Goal: Task Accomplishment & Management: Manage account settings

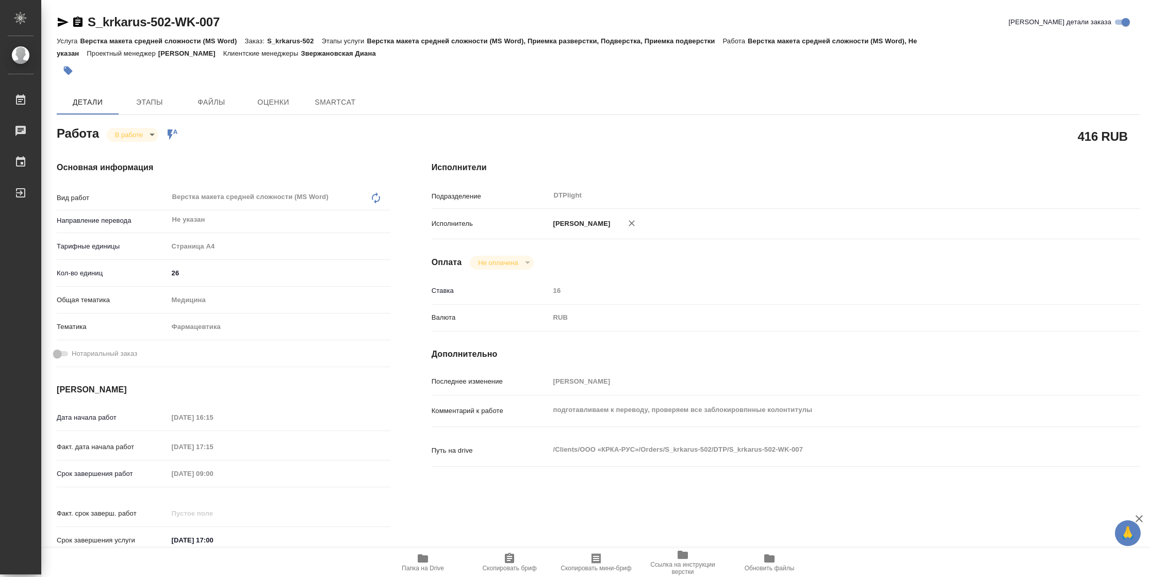
type textarea "x"
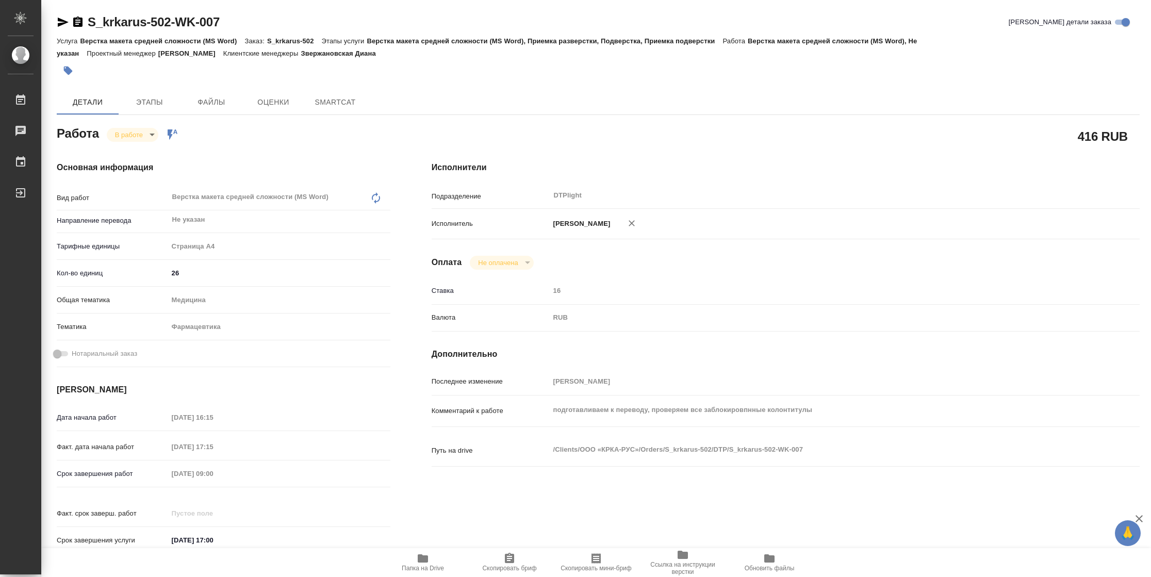
type textarea "x"
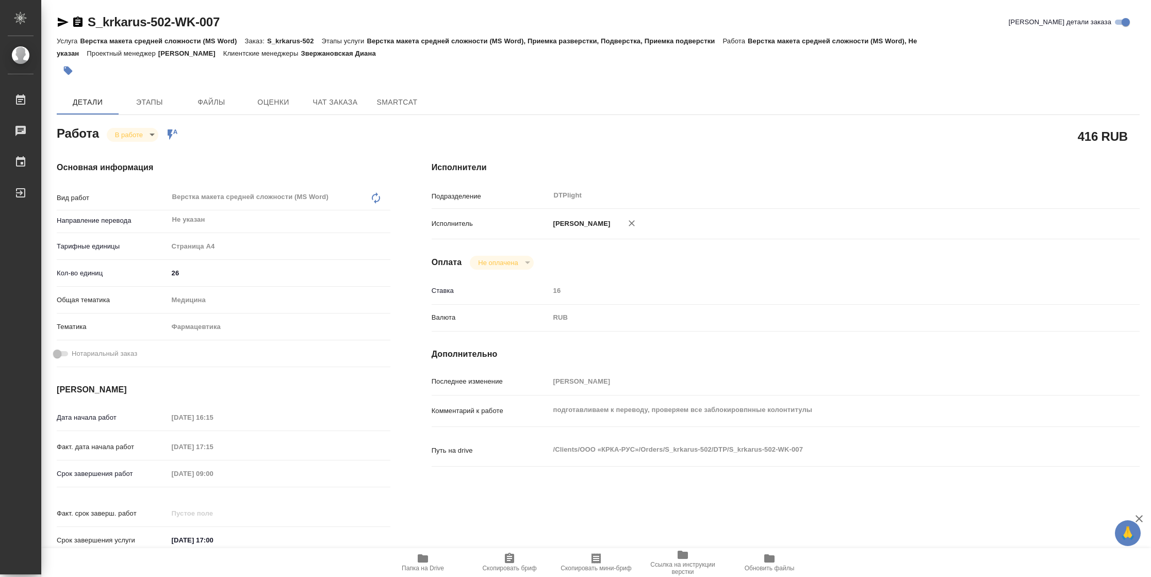
type textarea "x"
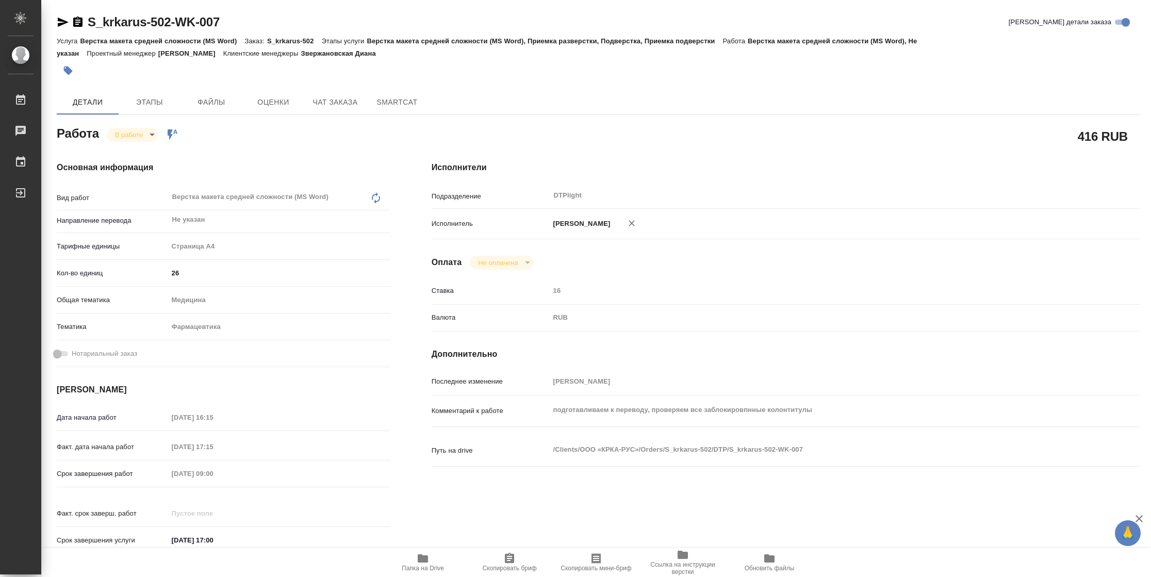
type textarea "x"
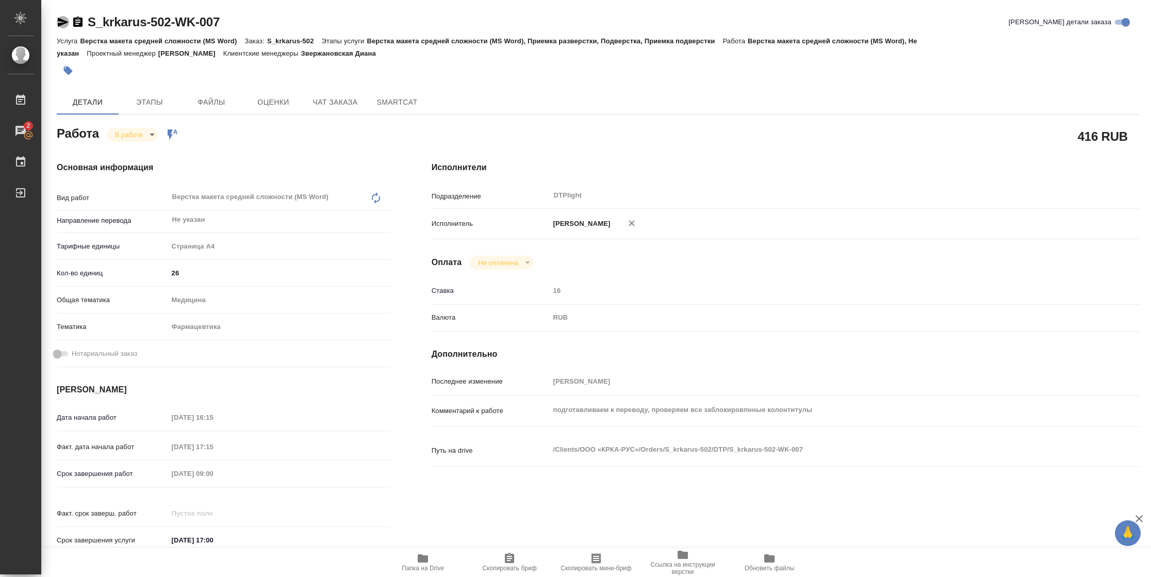
click at [66, 25] on icon "button" at bounding box center [63, 22] width 12 height 12
click at [423, 557] on icon "button" at bounding box center [423, 559] width 10 height 8
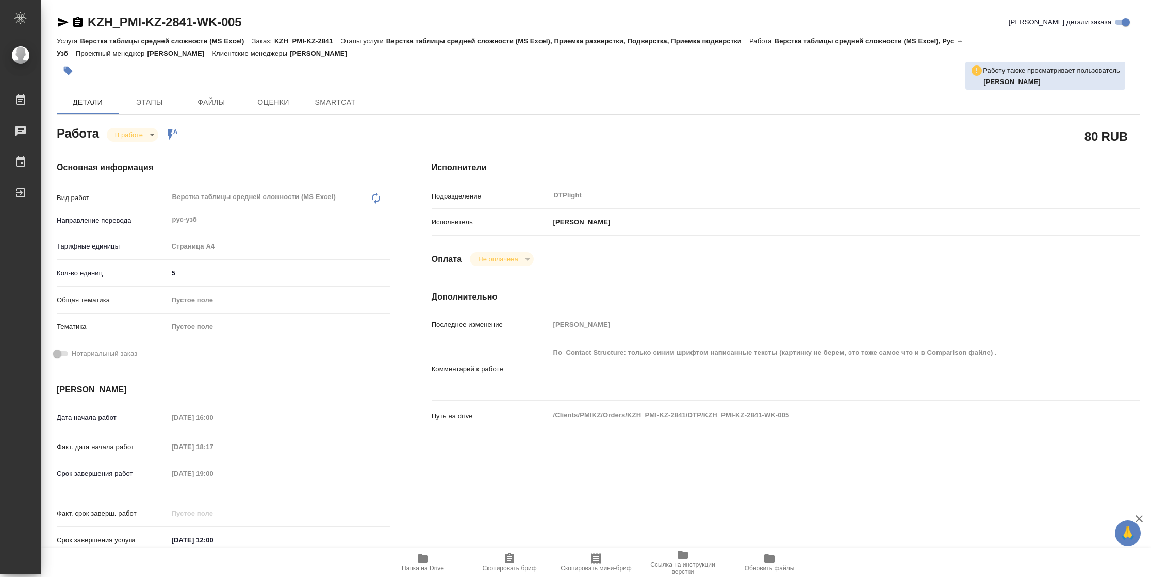
type textarea "x"
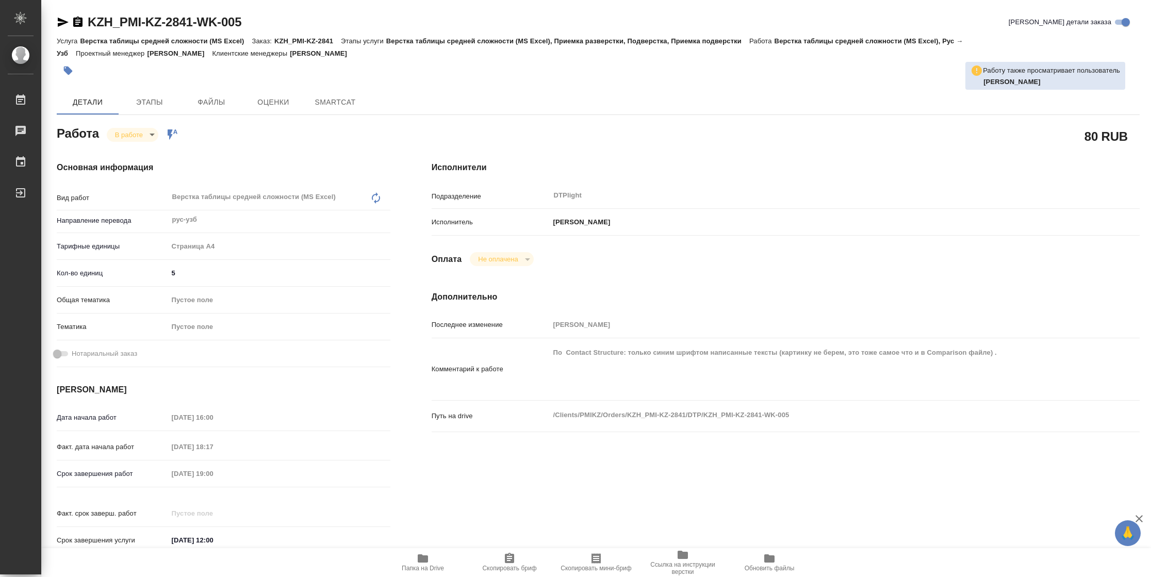
type textarea "x"
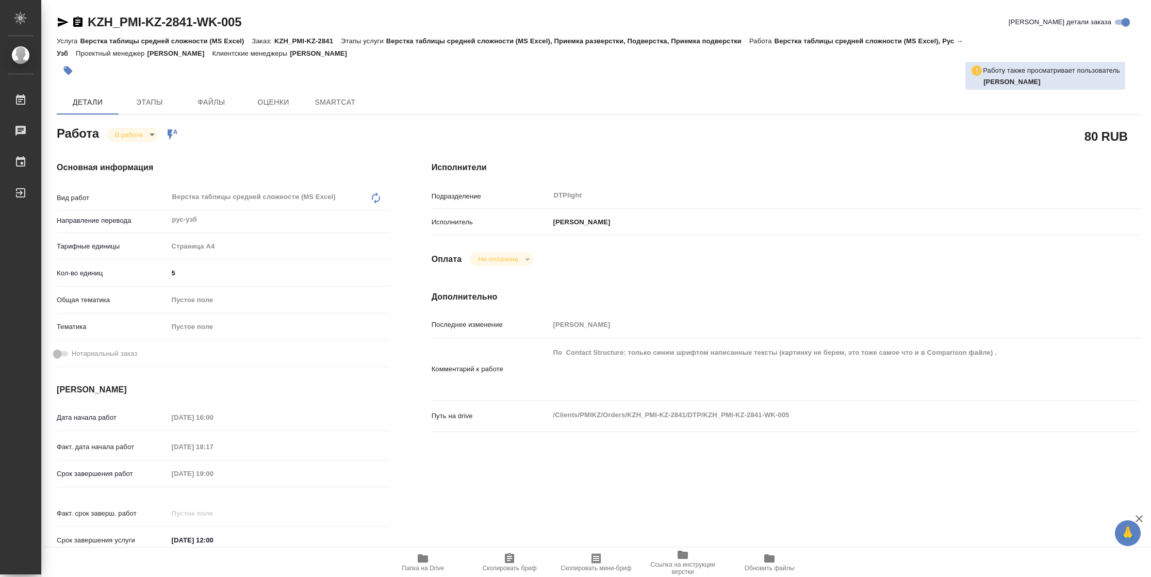
type textarea "x"
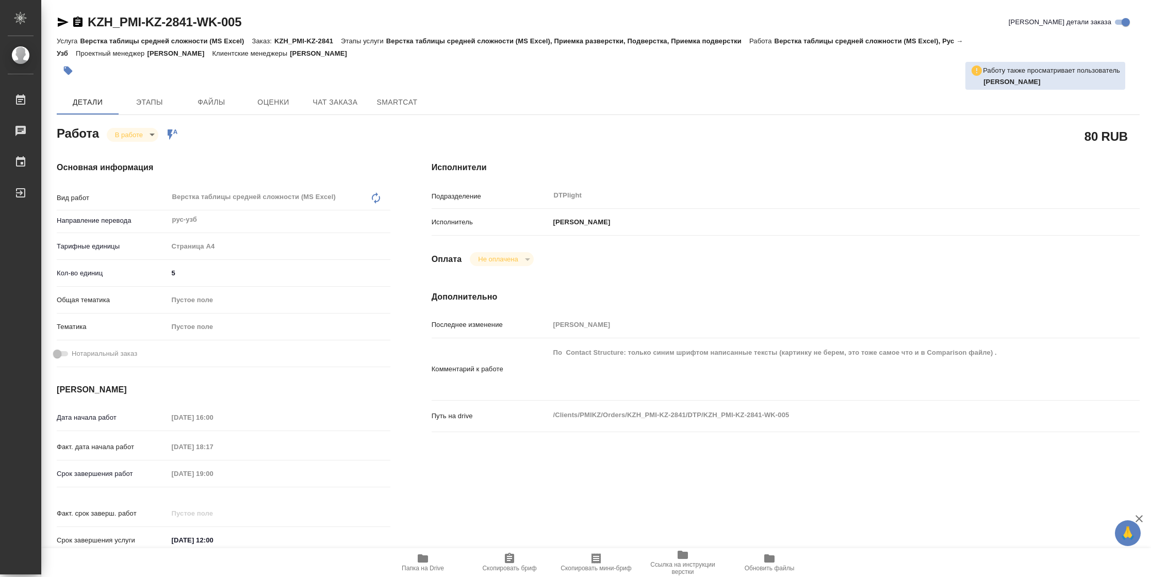
click at [411, 562] on span "Папка на Drive" at bounding box center [423, 563] width 74 height 20
type textarea "x"
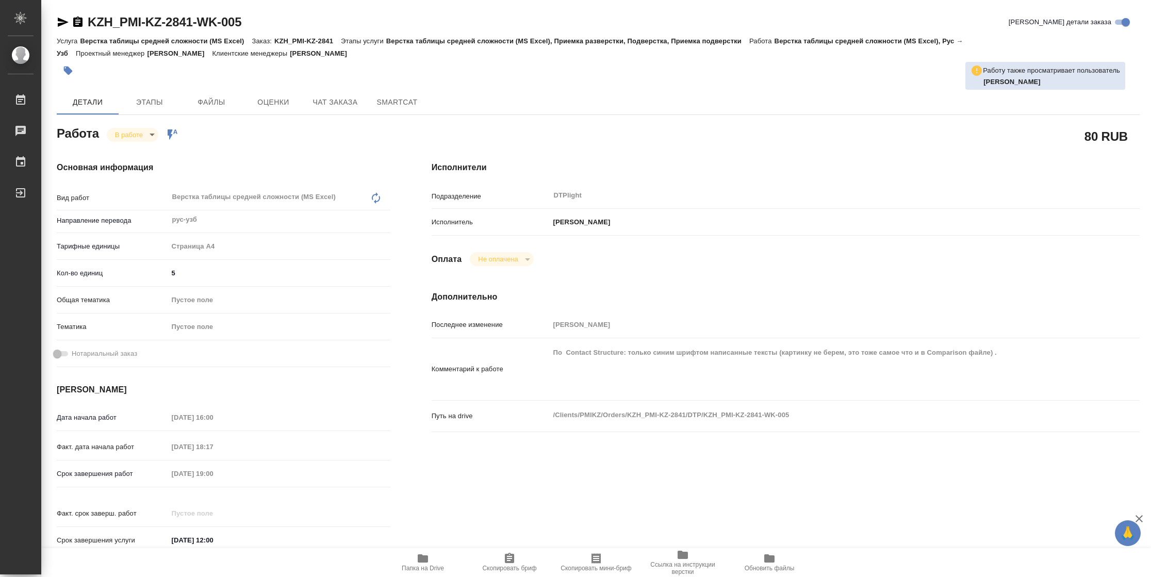
type textarea "x"
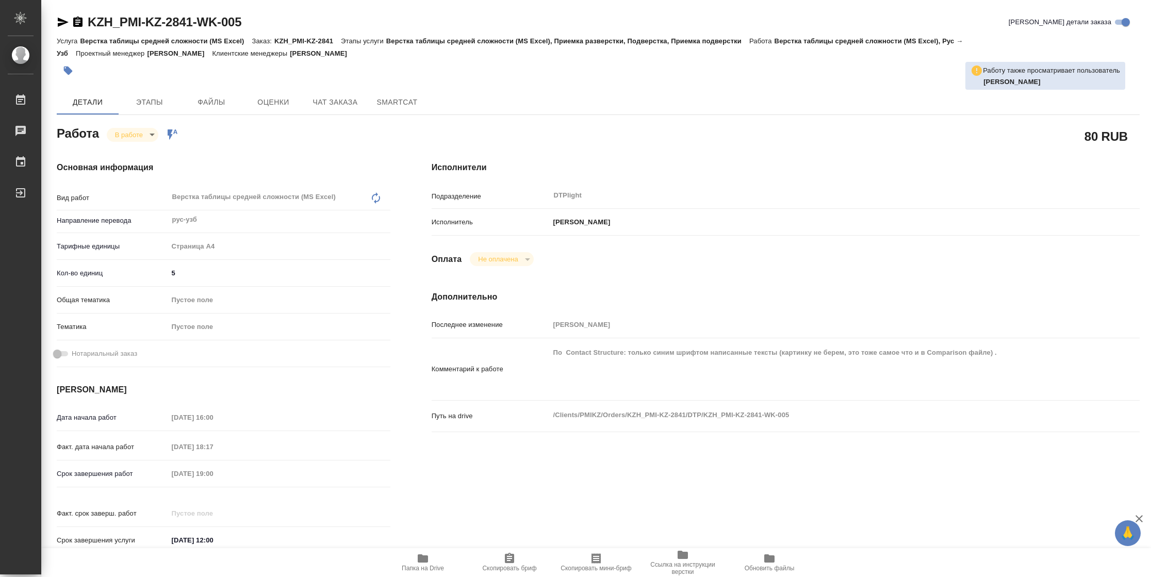
type textarea "x"
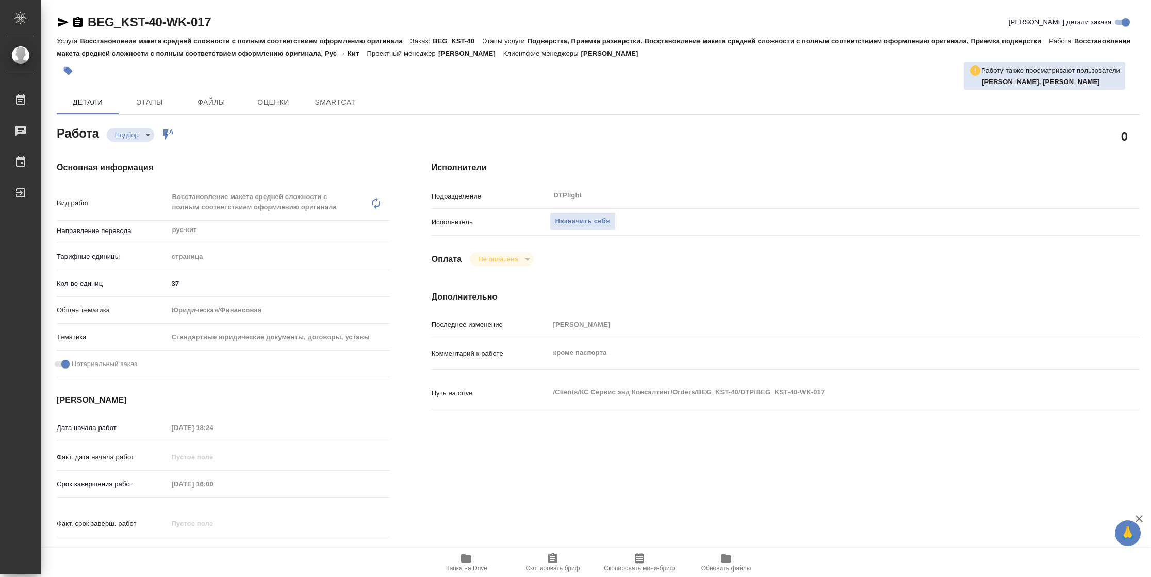
type textarea "x"
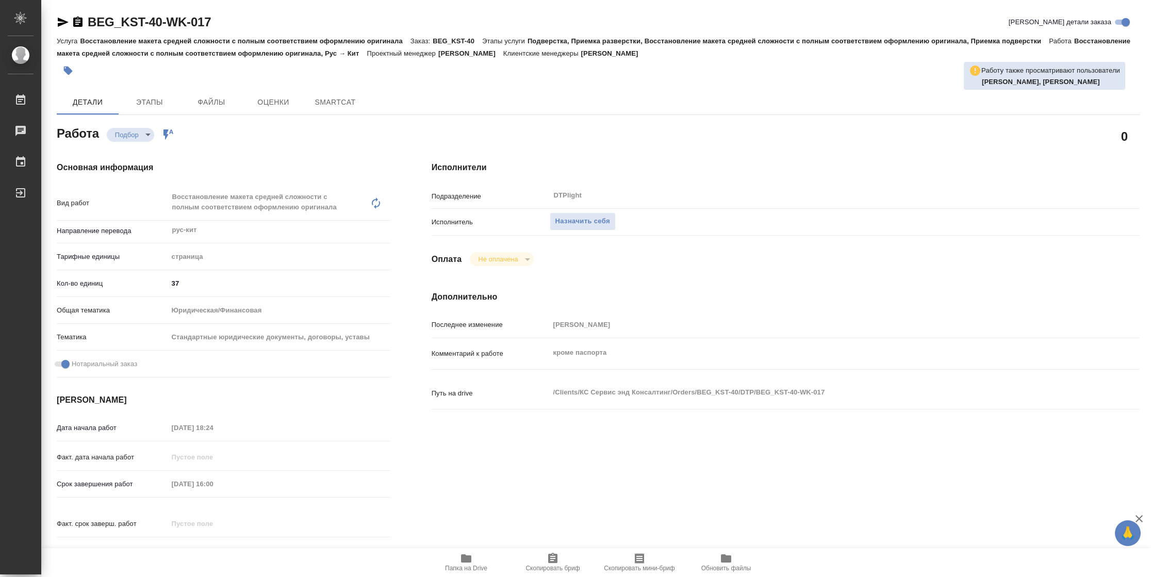
type textarea "x"
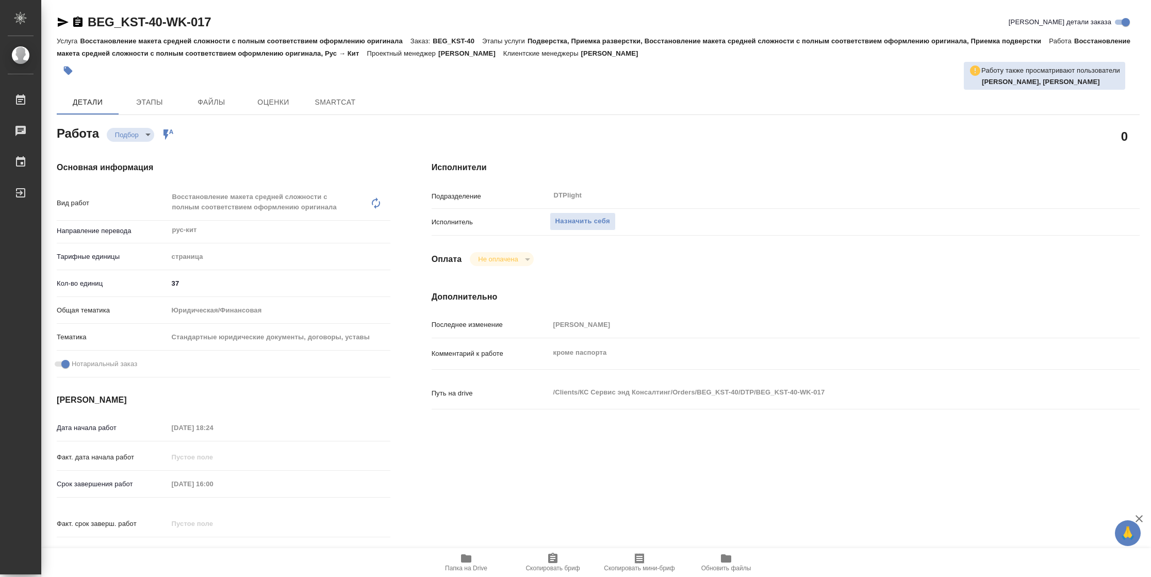
type textarea "x"
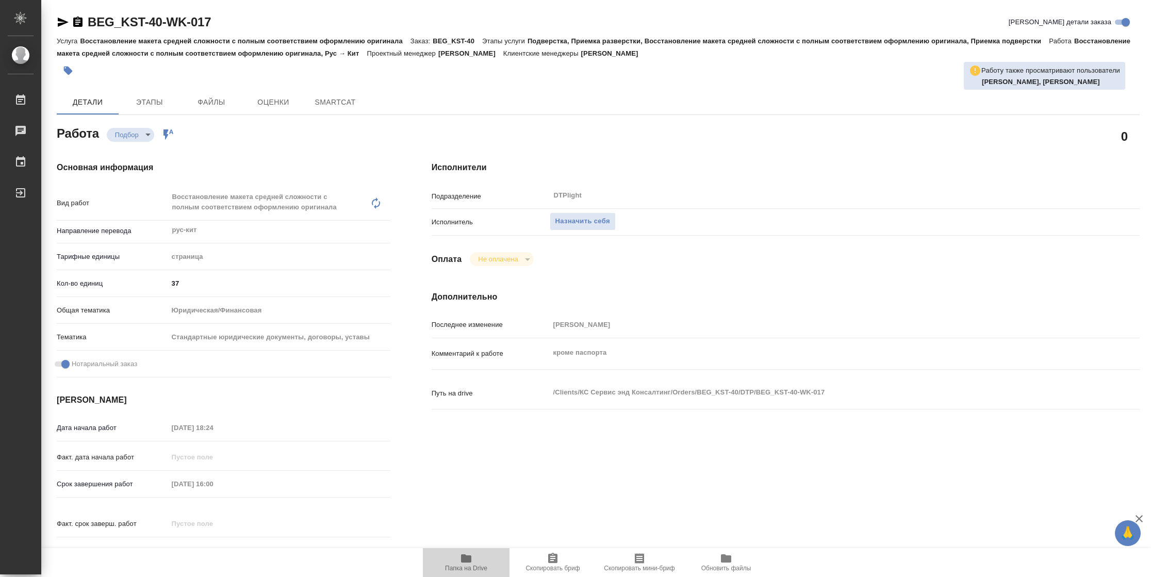
click at [473, 563] on span "Папка на Drive" at bounding box center [466, 563] width 74 height 20
type textarea "x"
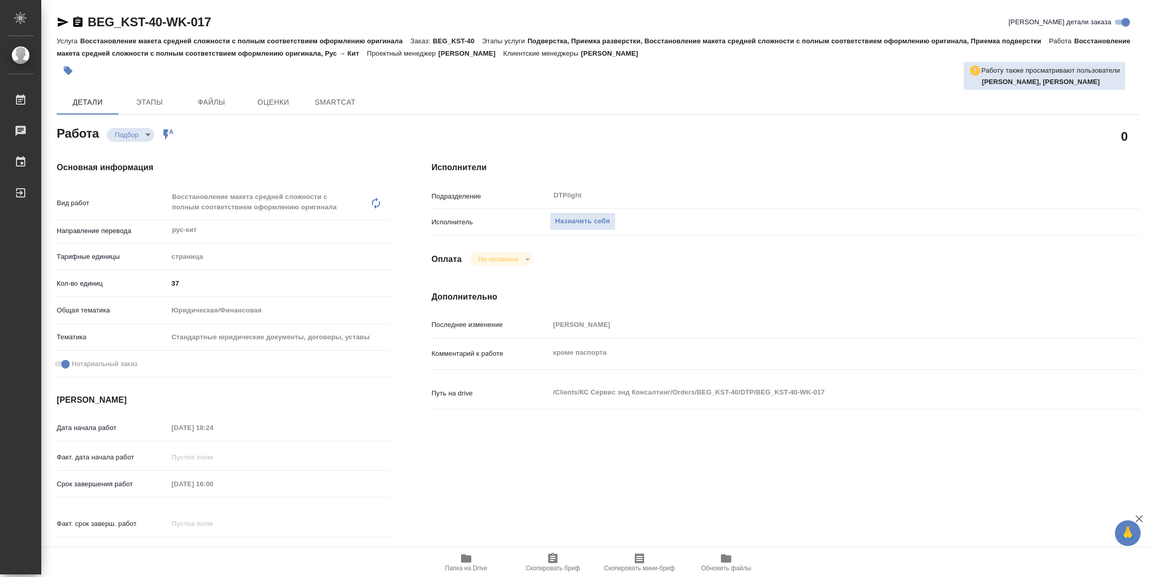
type textarea "x"
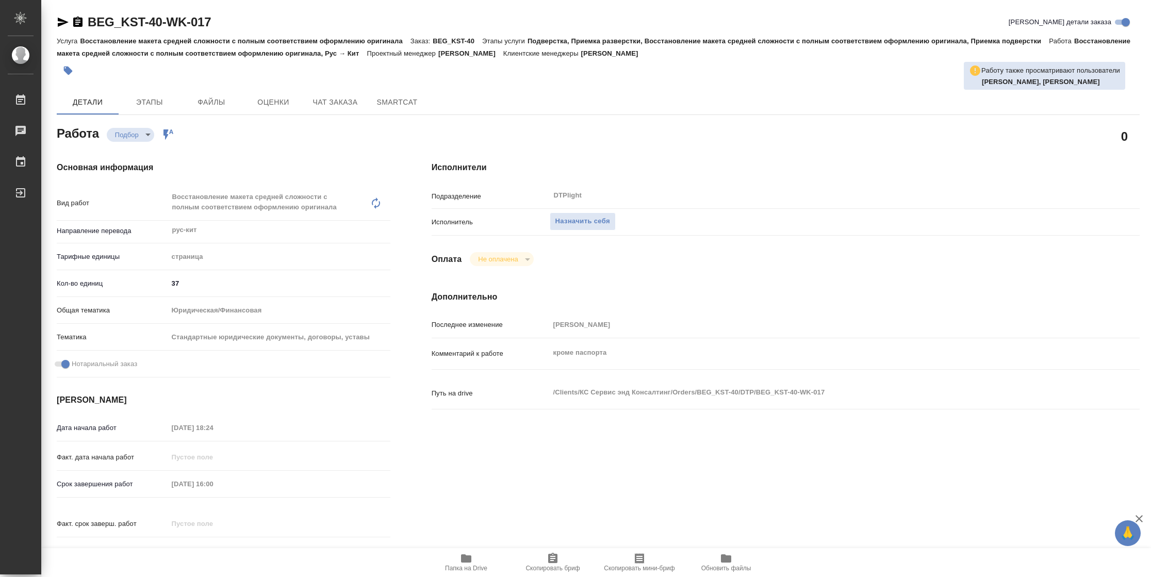
type textarea "x"
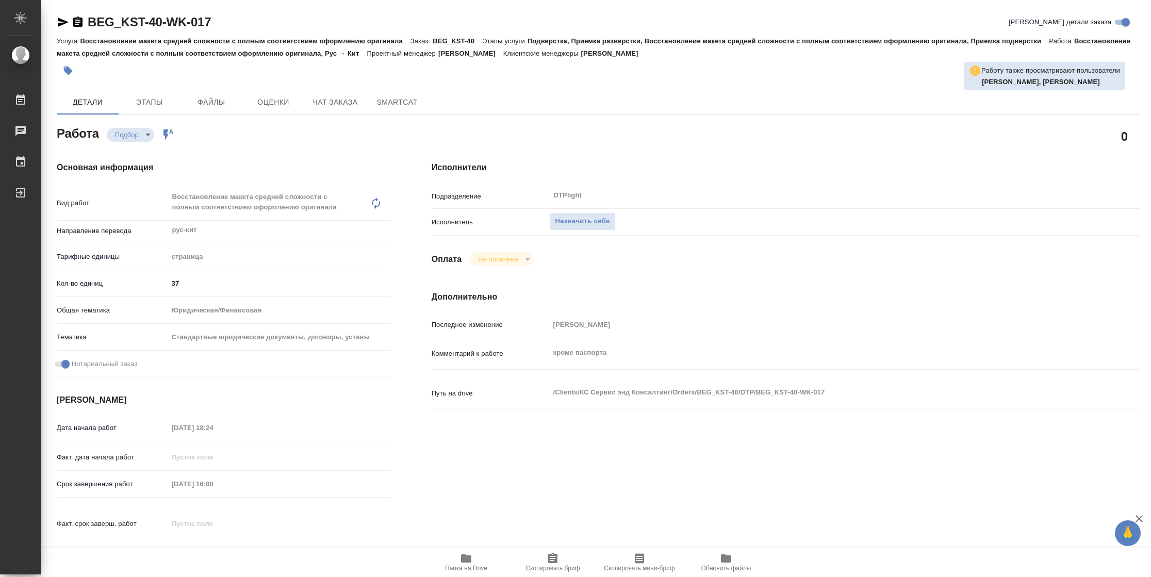
type textarea "x"
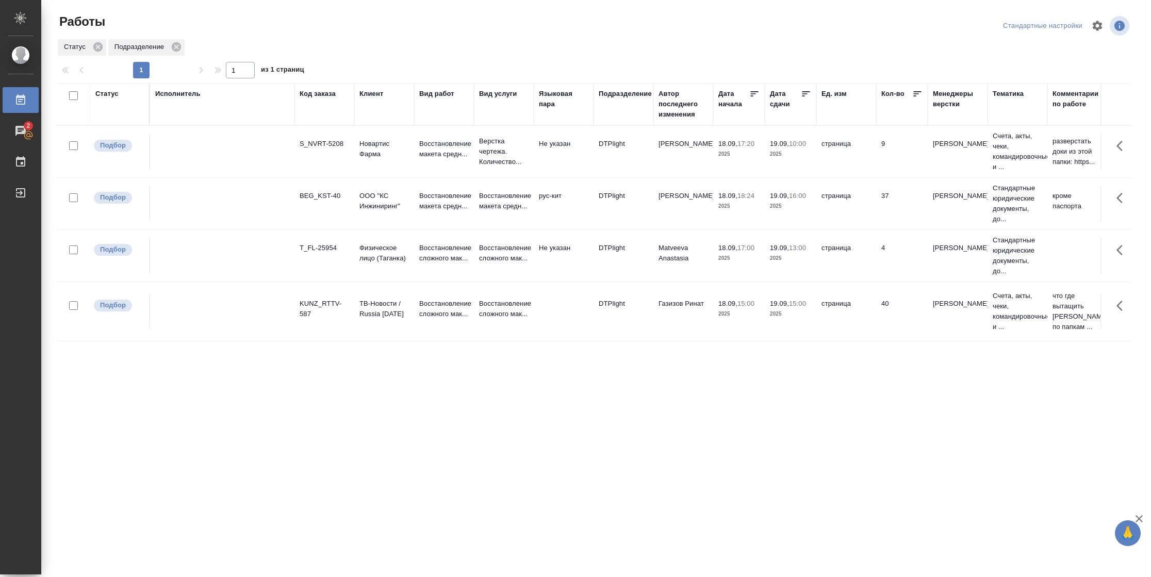
click at [103, 99] on div "Статус" at bounding box center [106, 94] width 23 height 10
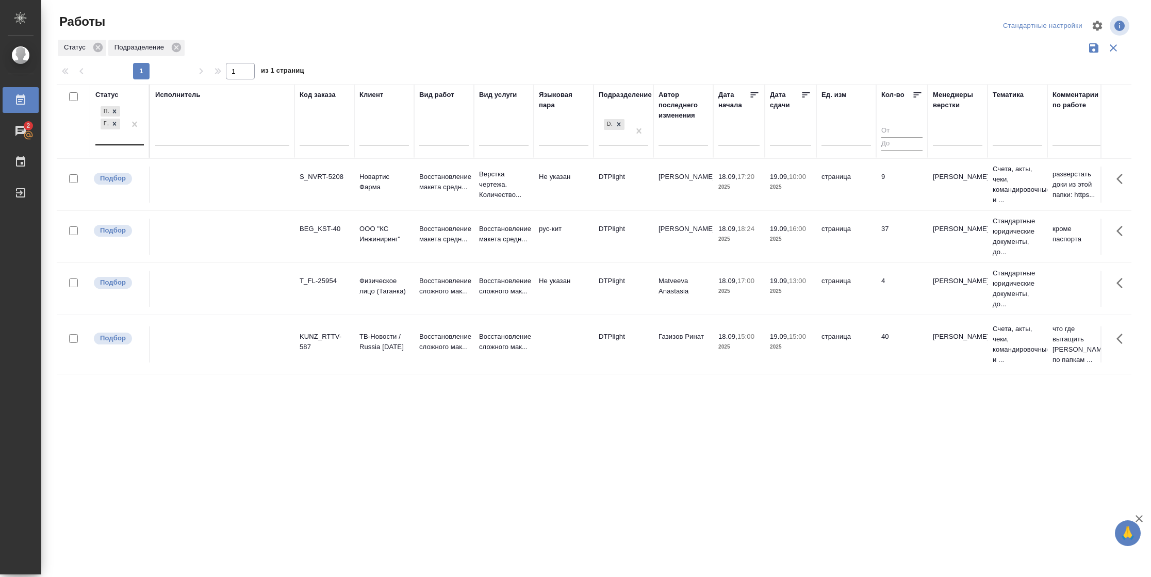
click at [113, 139] on div "Подбор Готов к работе" at bounding box center [110, 124] width 30 height 40
click at [175, 201] on div "В работе" at bounding box center [232, 205] width 155 height 19
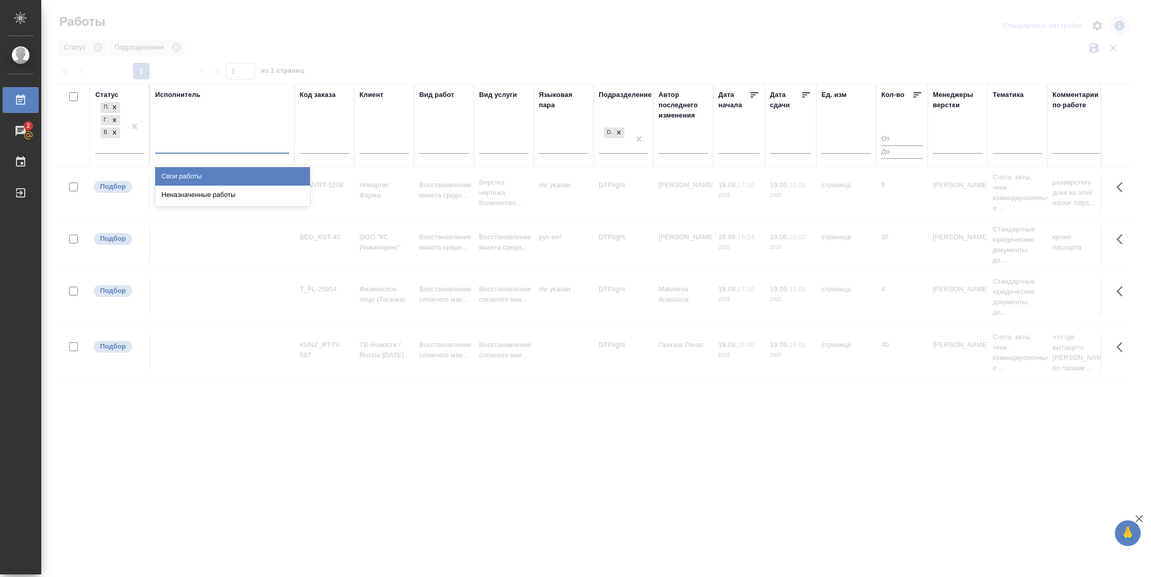
click at [189, 137] on div at bounding box center [222, 143] width 134 height 15
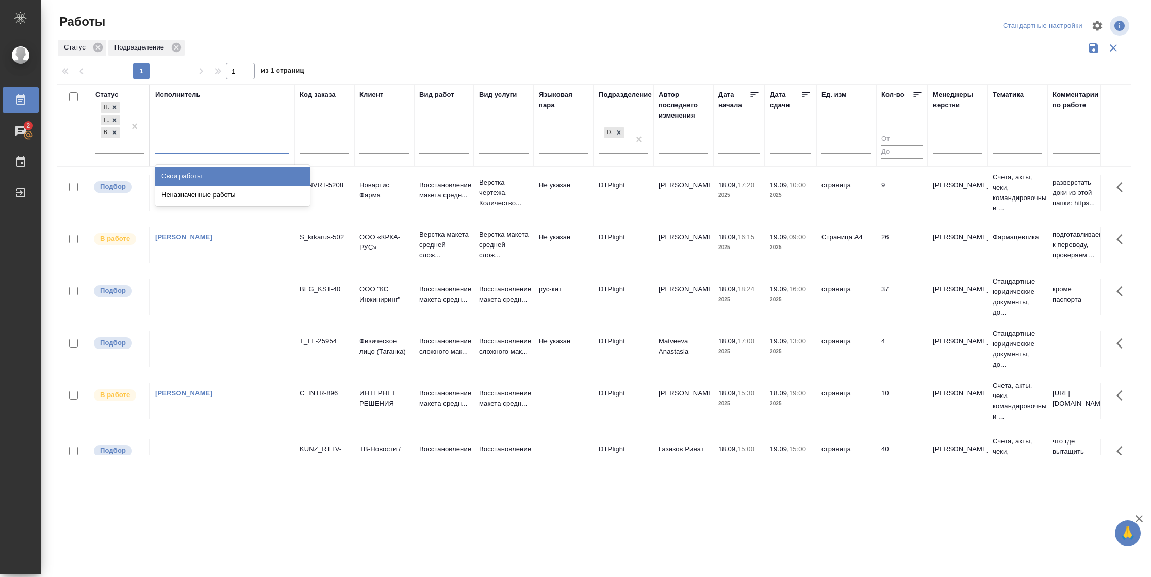
click at [183, 170] on div "Свои работы" at bounding box center [232, 176] width 155 height 19
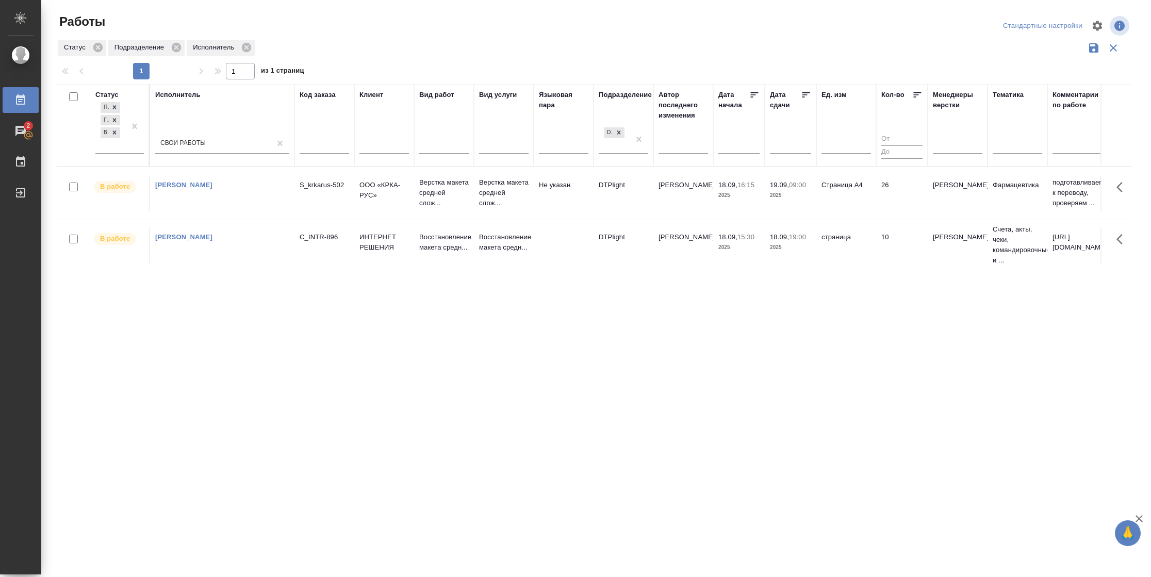
click at [889, 241] on td "10" at bounding box center [902, 245] width 52 height 36
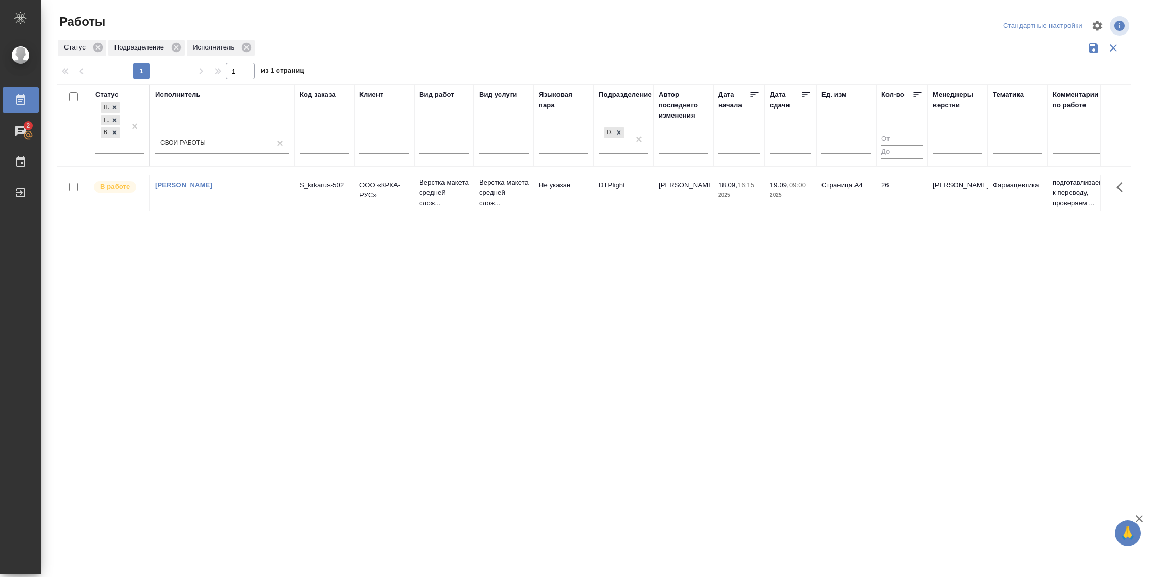
click at [889, 191] on td "26" at bounding box center [902, 193] width 52 height 36
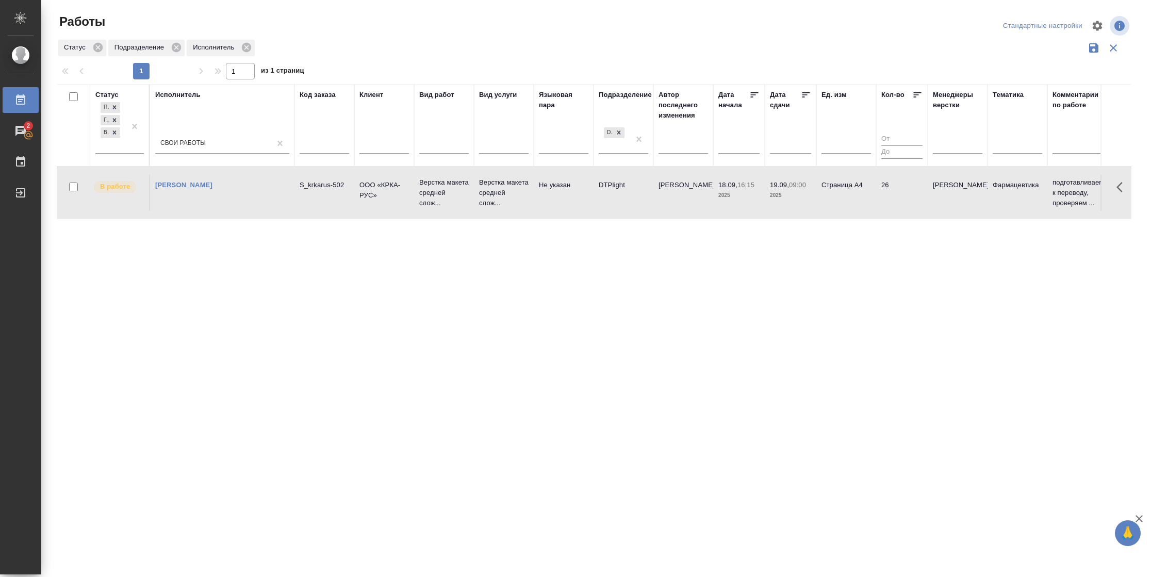
click at [889, 191] on td "26" at bounding box center [902, 193] width 52 height 36
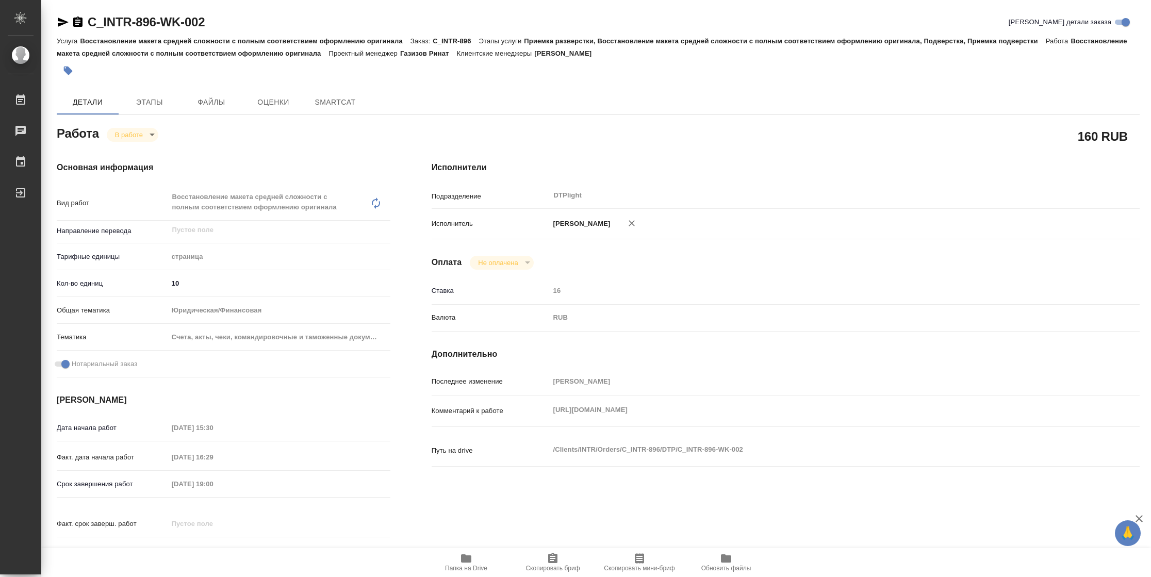
type textarea "x"
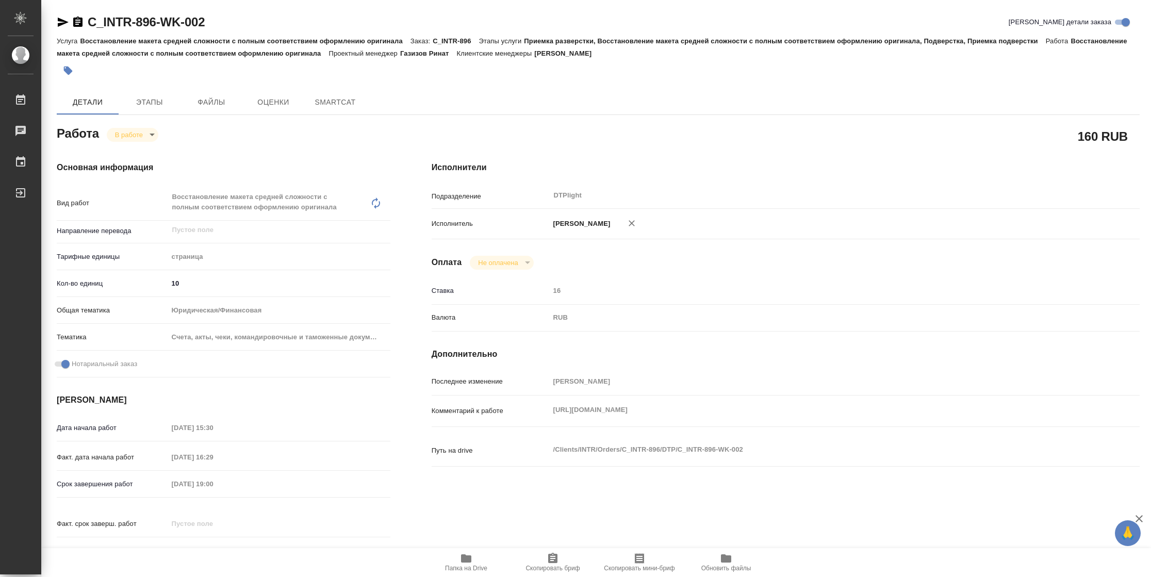
type textarea "x"
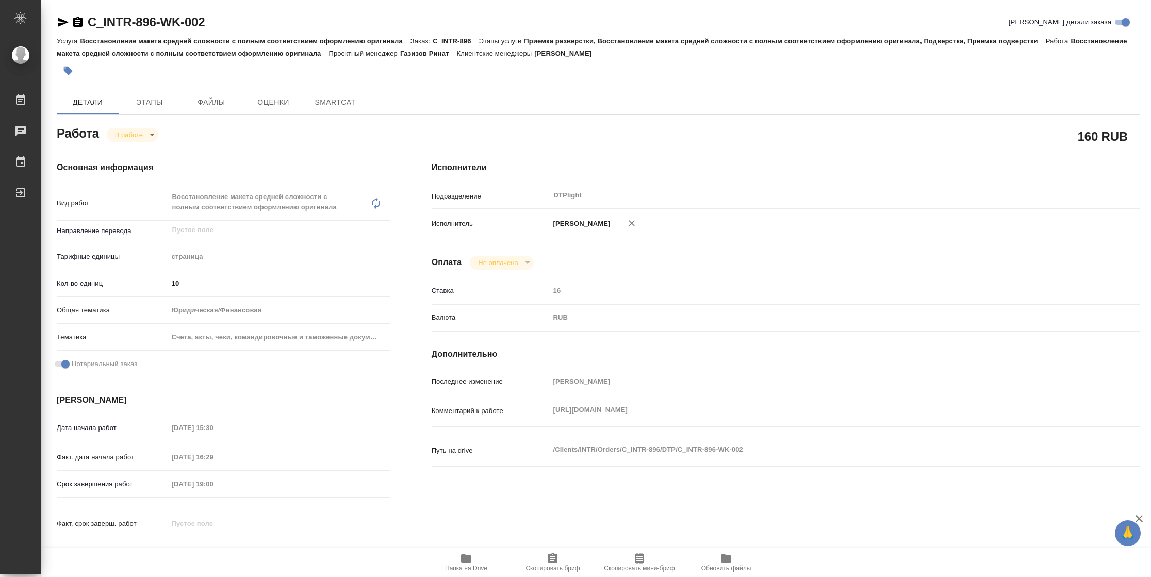
type textarea "x"
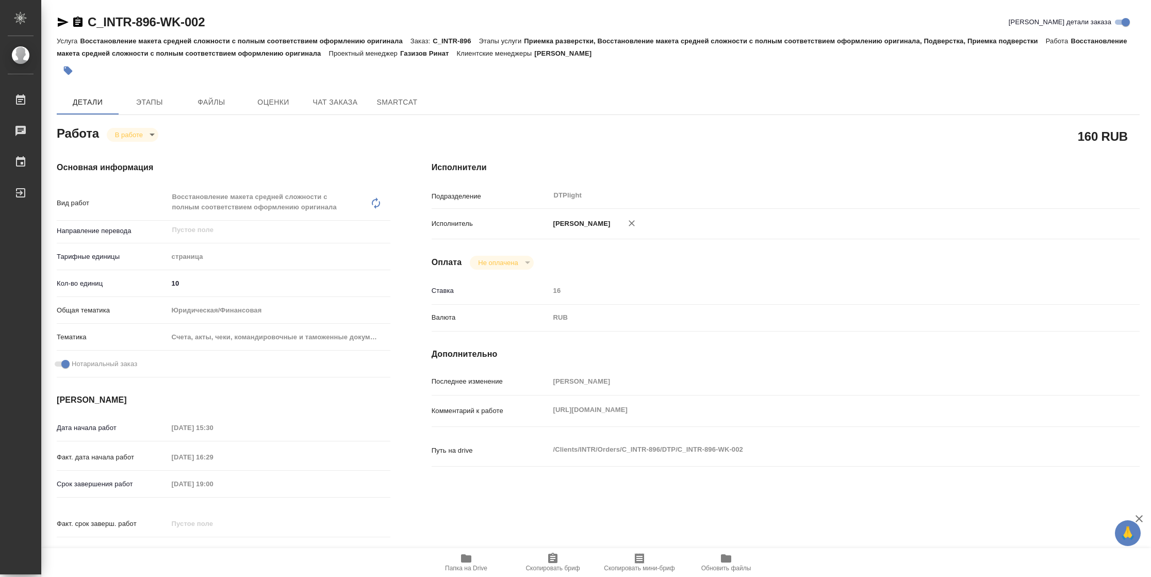
click at [468, 570] on span "Папка на Drive" at bounding box center [466, 568] width 42 height 7
type textarea "x"
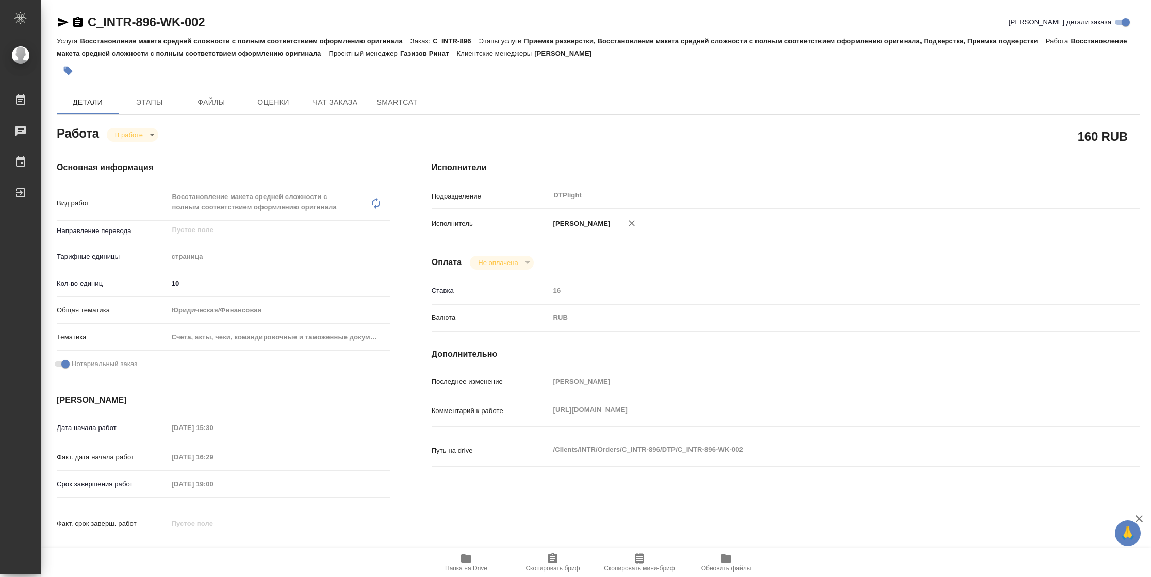
type textarea "x"
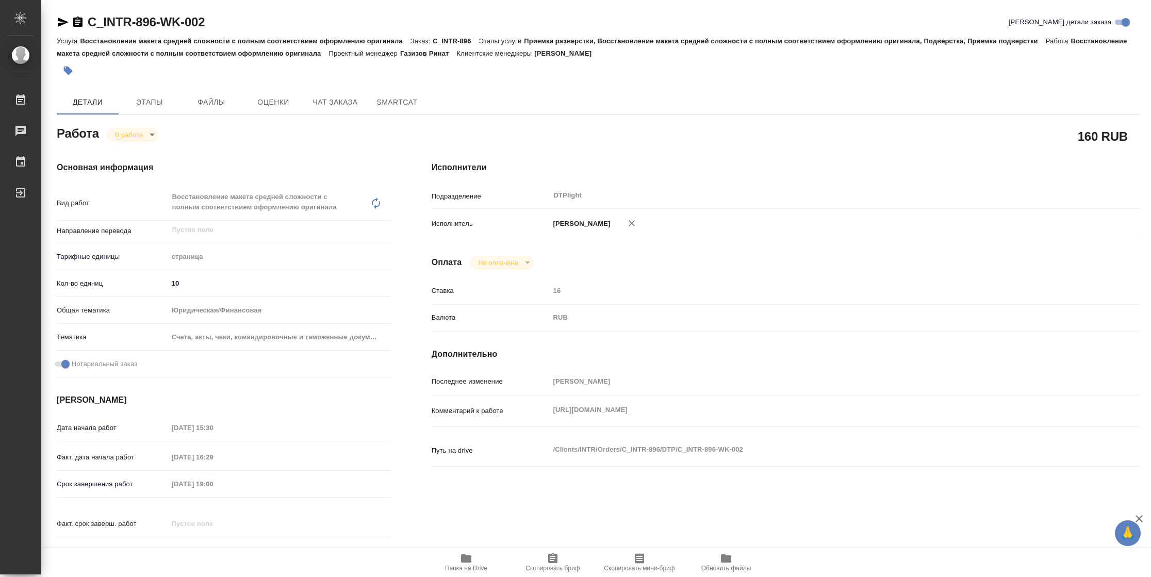
type textarea "x"
click at [134, 129] on body "🙏 .cls-1 fill:#fff; AWATERA Vasilyeva Natalia Работы 2 Чаты График Выйти C_INTR…" at bounding box center [575, 288] width 1151 height 577
click at [137, 154] on button "Выполнен" at bounding box center [134, 152] width 38 height 11
type textarea "x"
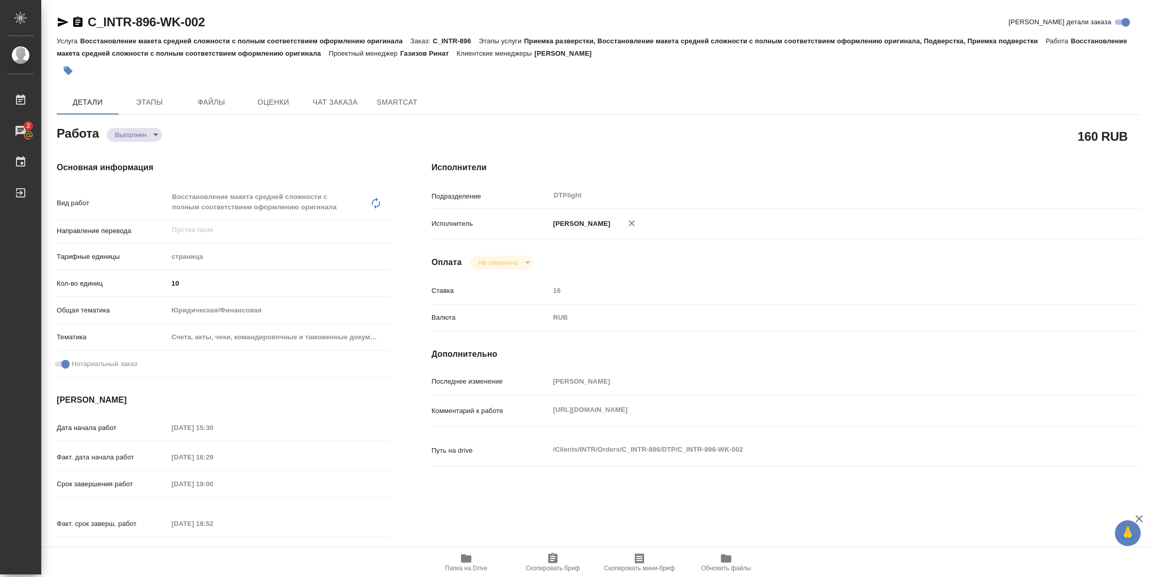
type textarea "x"
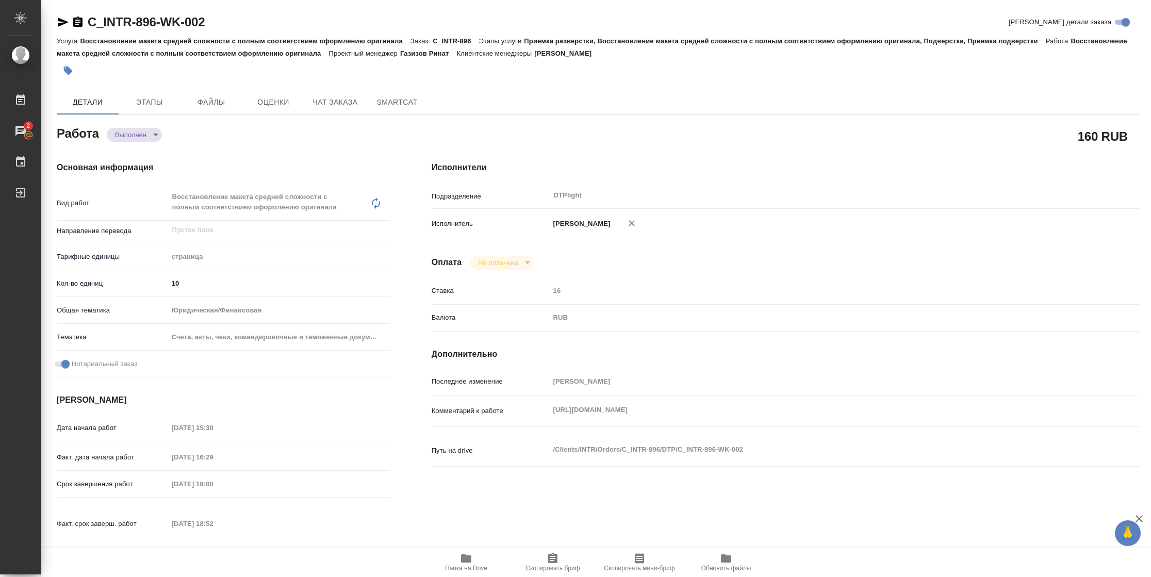
type textarea "x"
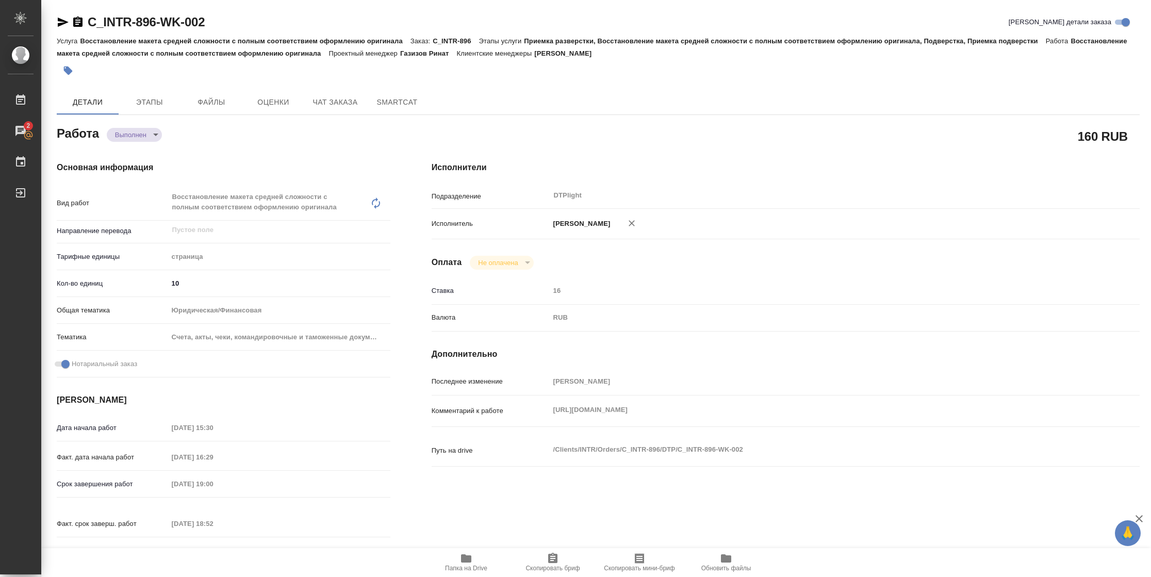
type textarea "x"
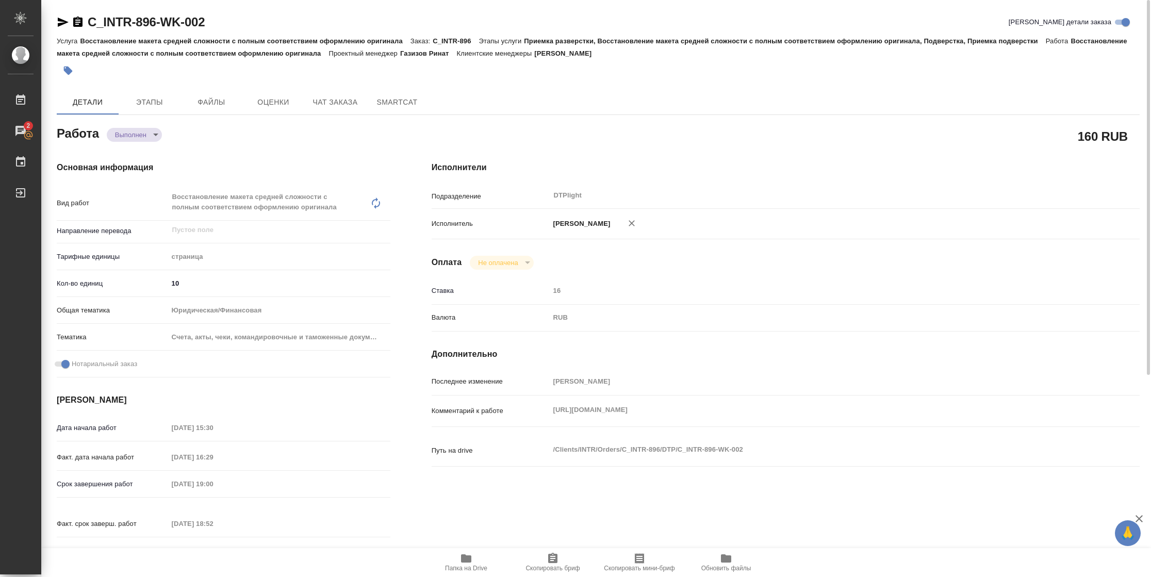
type textarea "x"
click at [64, 21] on icon "button" at bounding box center [63, 22] width 11 height 9
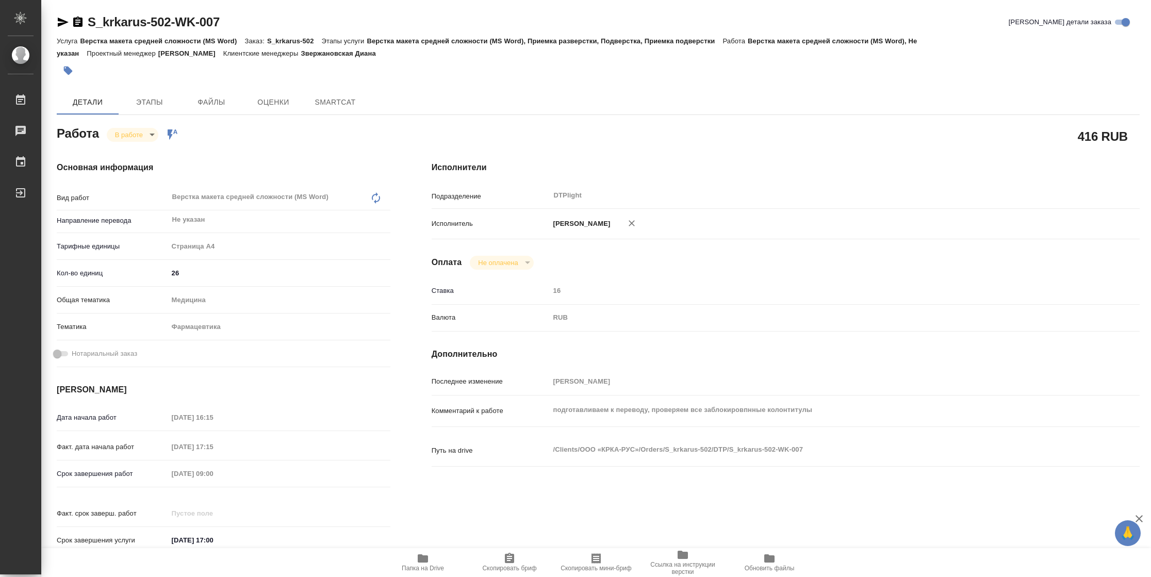
type textarea "x"
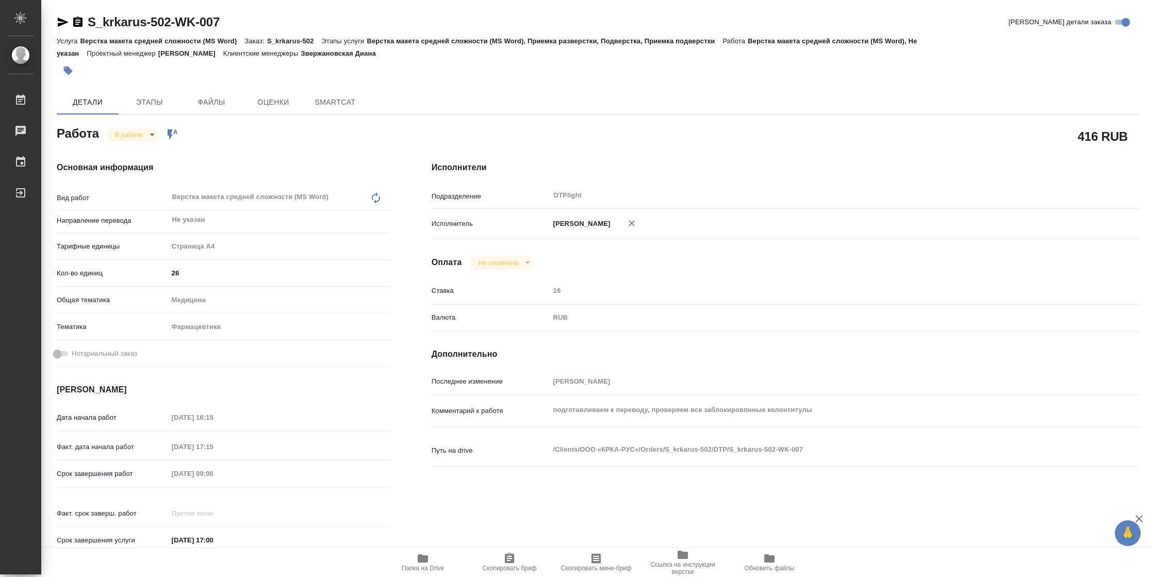
type textarea "x"
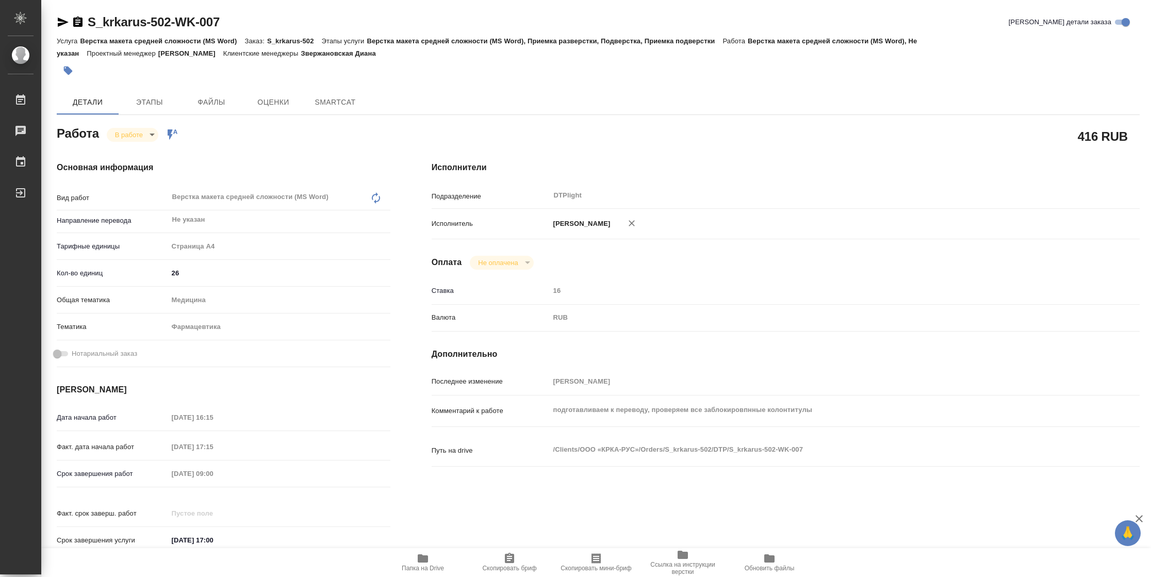
type textarea "x"
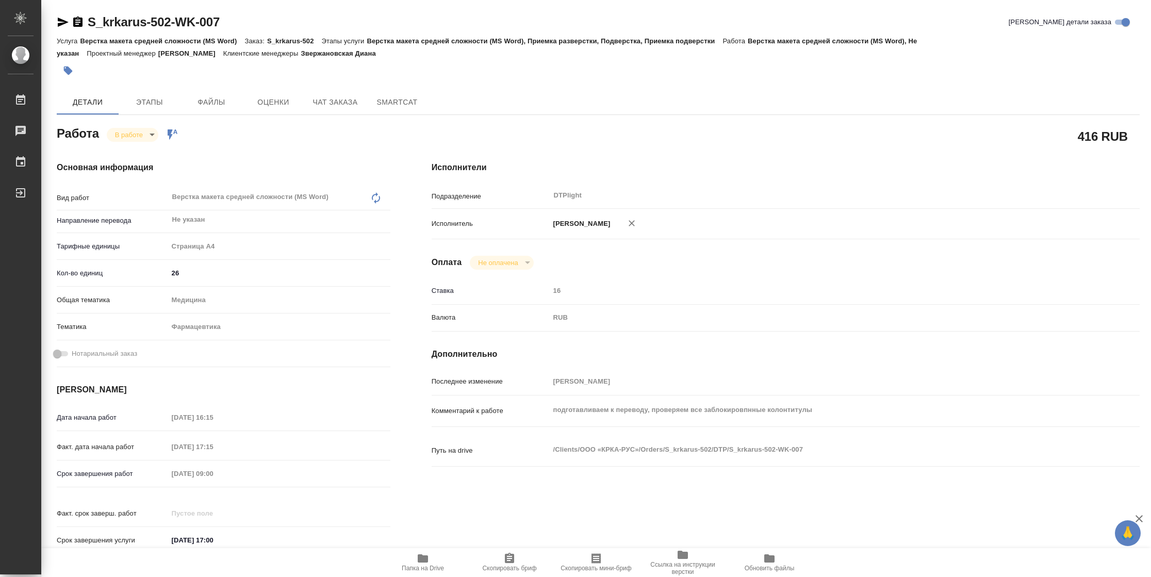
type textarea "x"
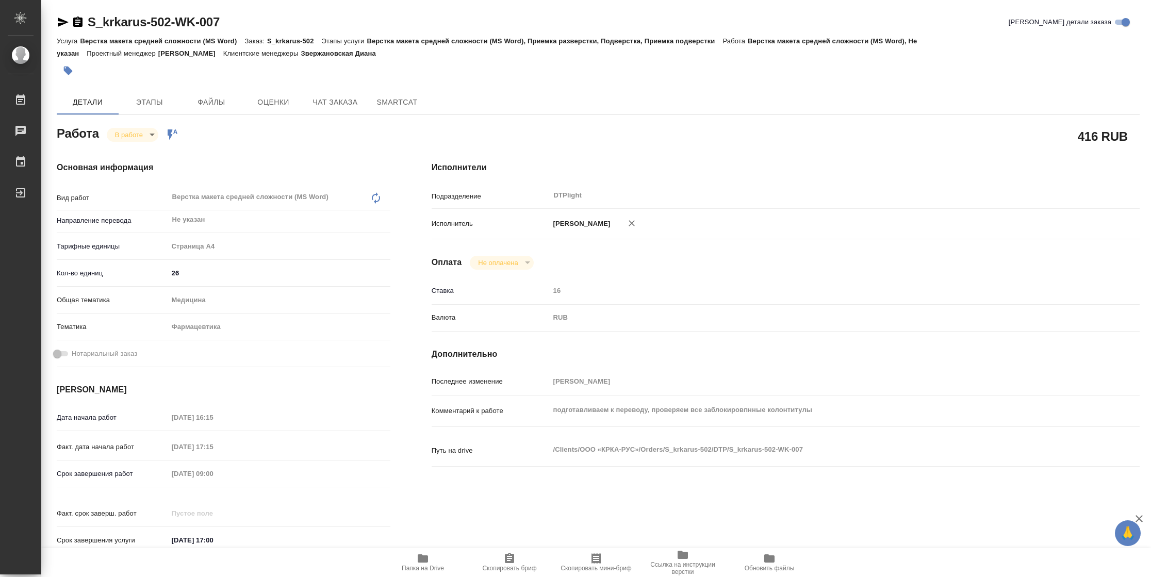
type textarea "x"
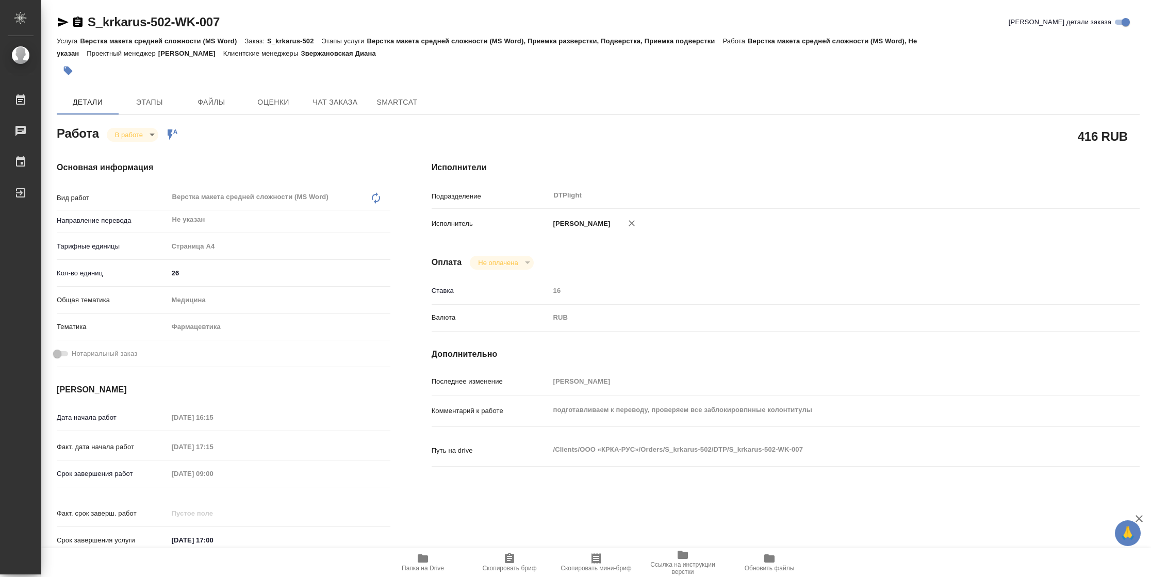
type textarea "x"
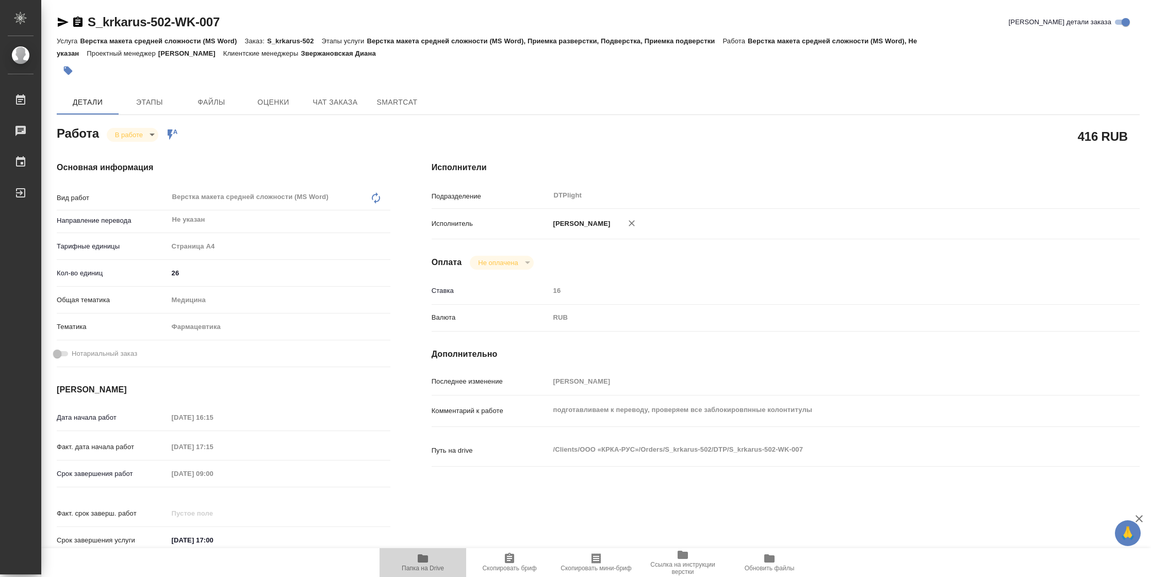
click at [420, 565] on span "Папка на Drive" at bounding box center [423, 568] width 42 height 7
type textarea "x"
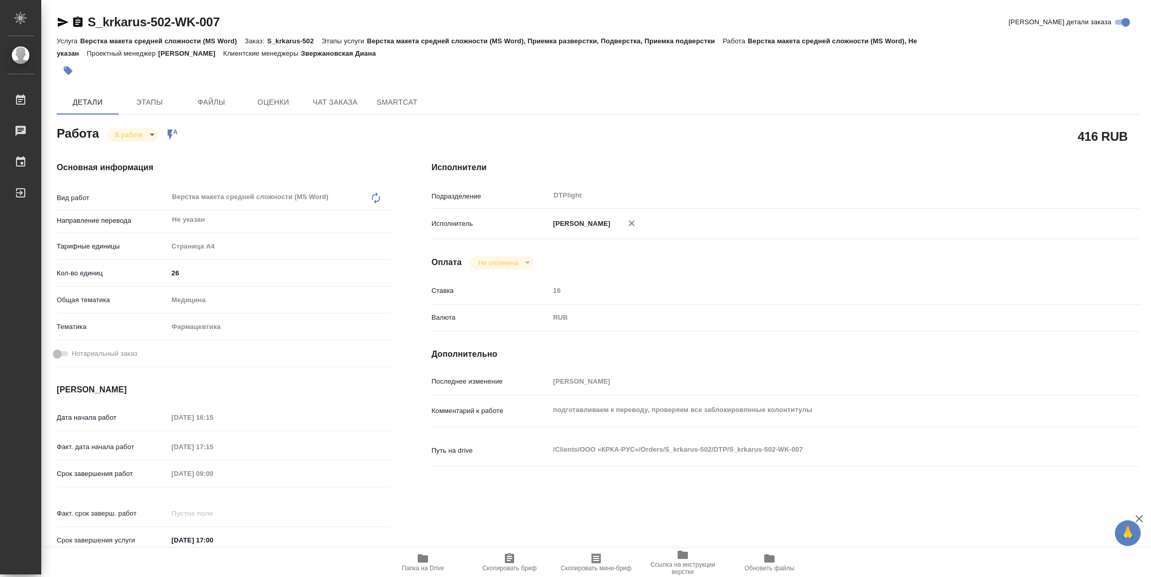
type textarea "x"
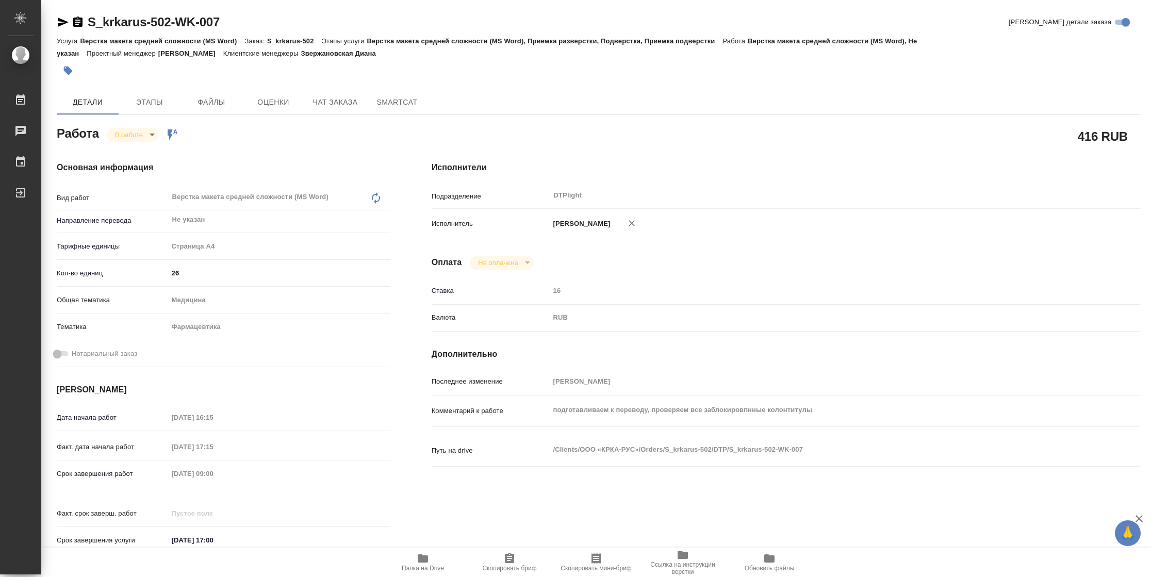
type textarea "x"
click at [148, 136] on body "🙏 .cls-1 fill:#fff; AWATERA [PERSON_NAME] 2 Чаты График Выйти S_krkarus-502-WK-…" at bounding box center [575, 288] width 1151 height 577
click at [148, 151] on button "Выполнен" at bounding box center [134, 152] width 38 height 11
type textarea "x"
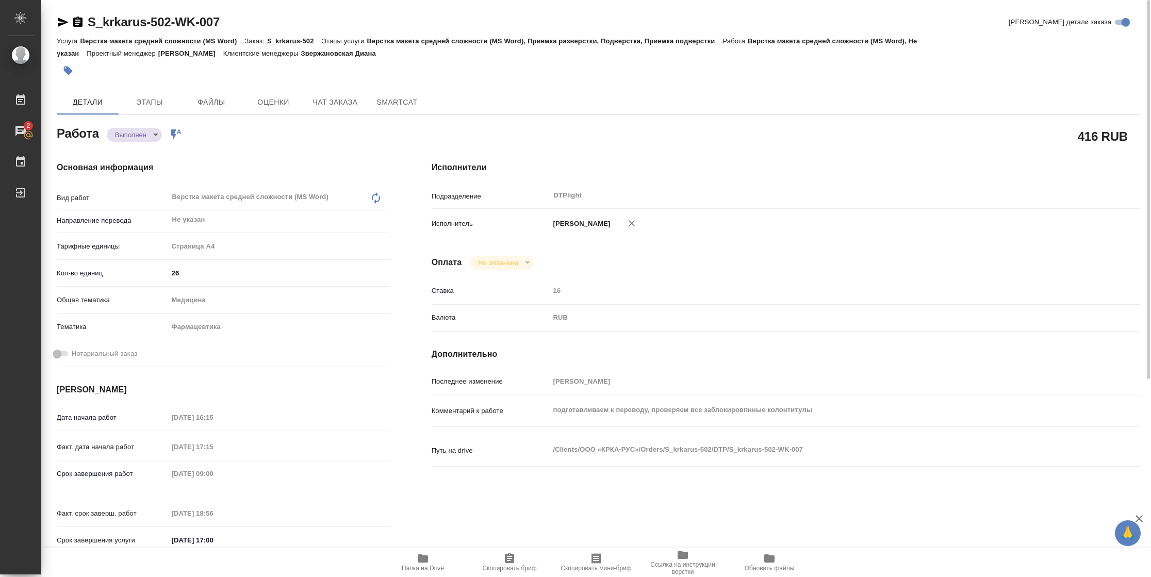
type textarea "x"
click at [61, 26] on icon "button" at bounding box center [63, 22] width 12 height 12
